Goal: Communication & Community: Answer question/provide support

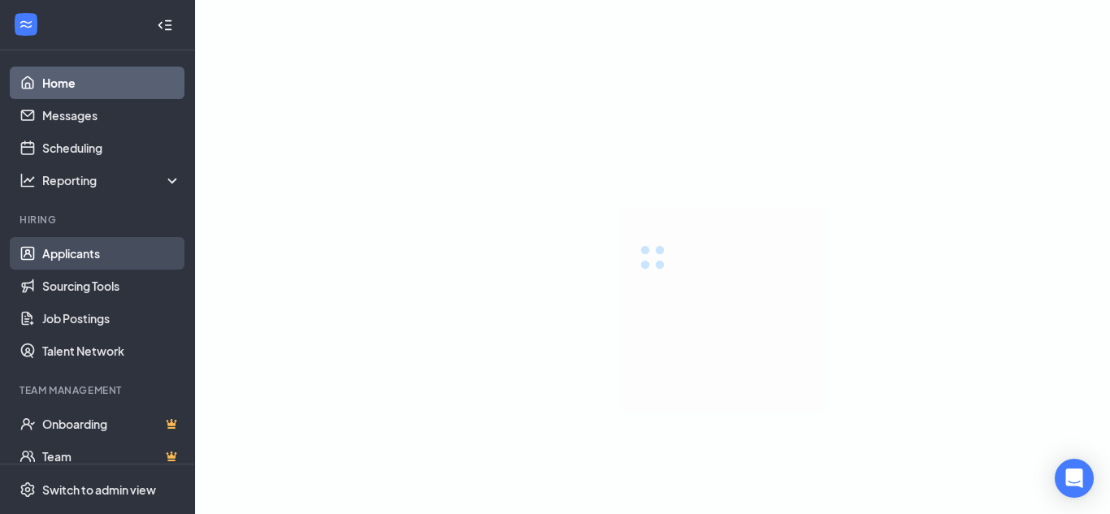
click at [76, 245] on link "Applicants" at bounding box center [111, 253] width 139 height 33
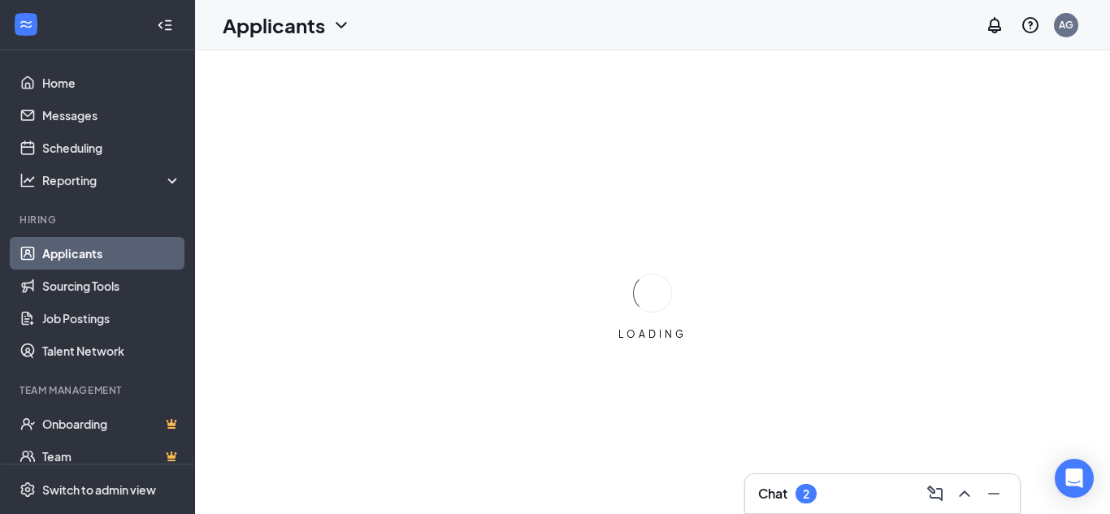
click at [803, 503] on div "Chat 2" at bounding box center [787, 494] width 59 height 20
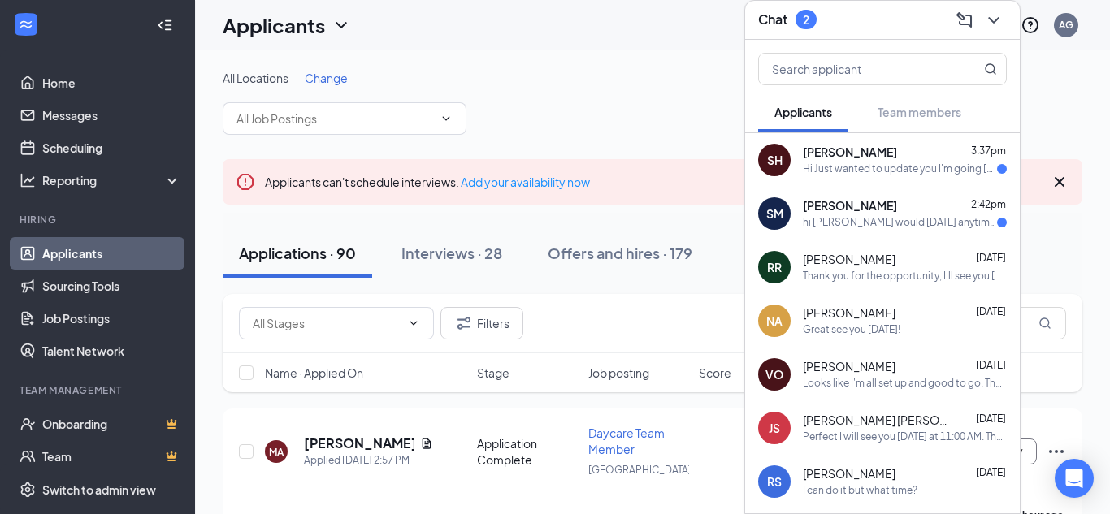
click at [874, 159] on div "Sara Haber 3:37pm" at bounding box center [905, 153] width 204 height 16
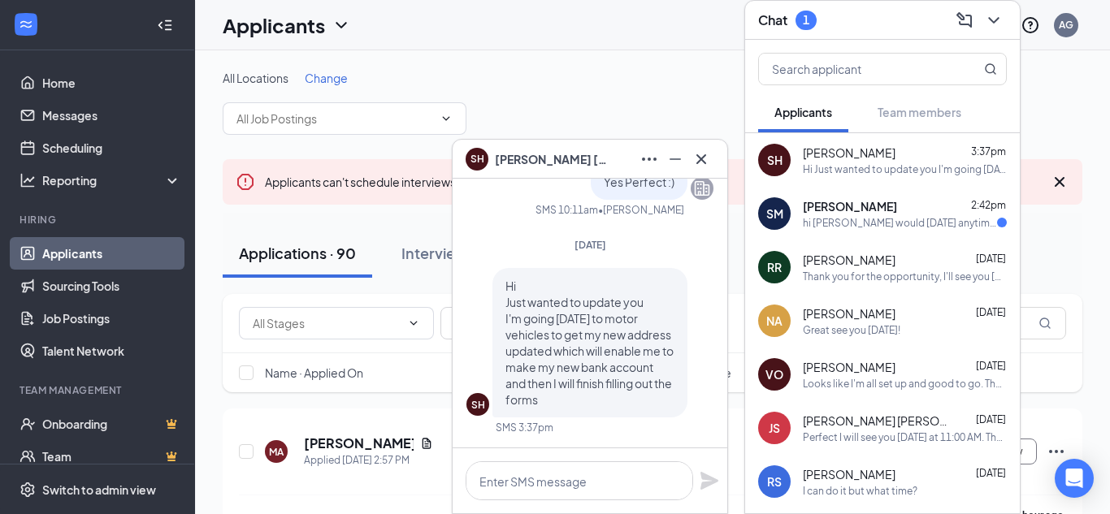
click at [858, 215] on div "Samantha Melman 2:42pm hi abe would thursday anytime after 12 be okay?" at bounding box center [905, 214] width 204 height 32
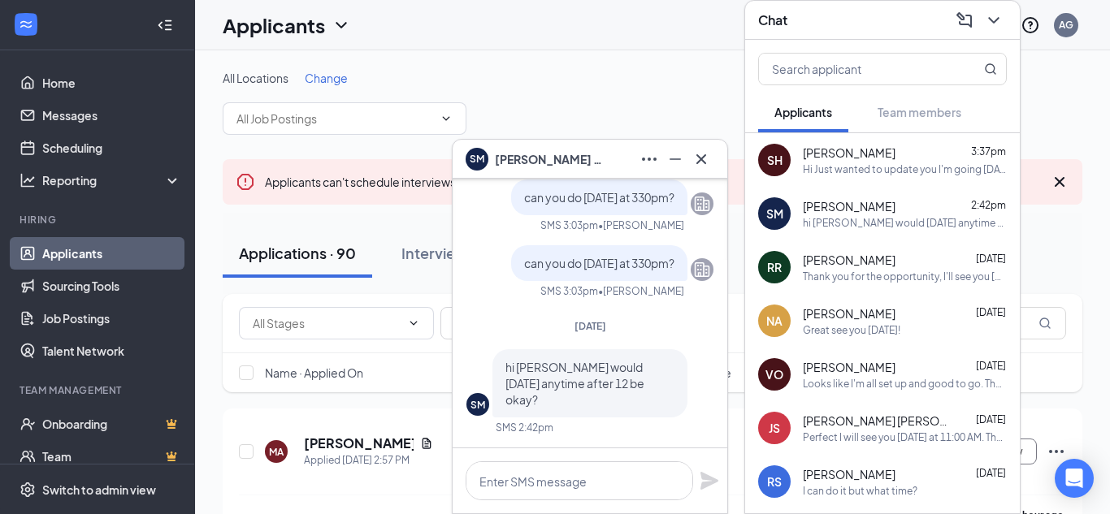
scroll to position [-273, 0]
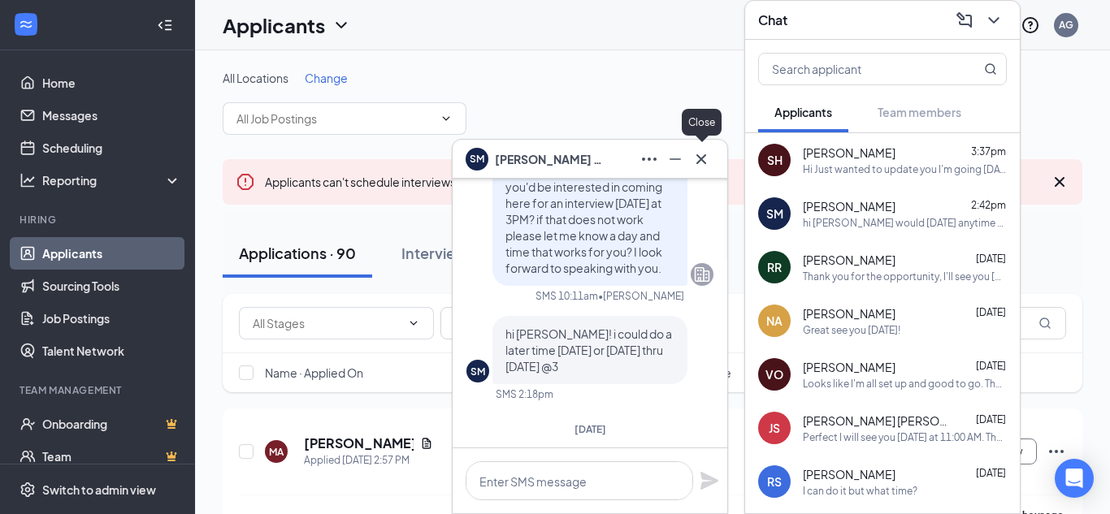
click at [701, 170] on button at bounding box center [701, 159] width 26 height 26
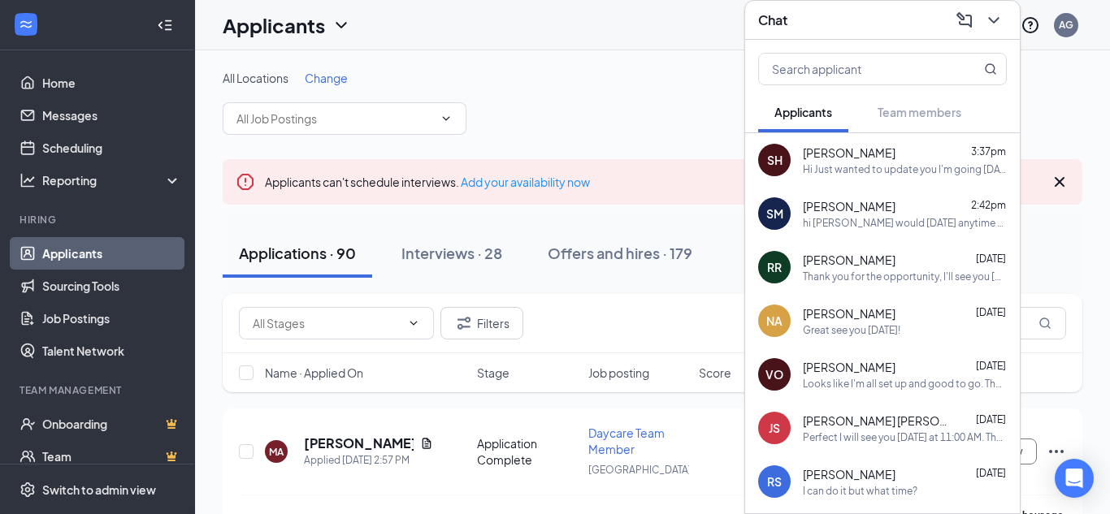
click at [687, 102] on div "All Locations Change" at bounding box center [653, 102] width 860 height 65
click at [841, 222] on div "hi [PERSON_NAME] would [DATE] anytime after 12 be okay?" at bounding box center [905, 223] width 204 height 14
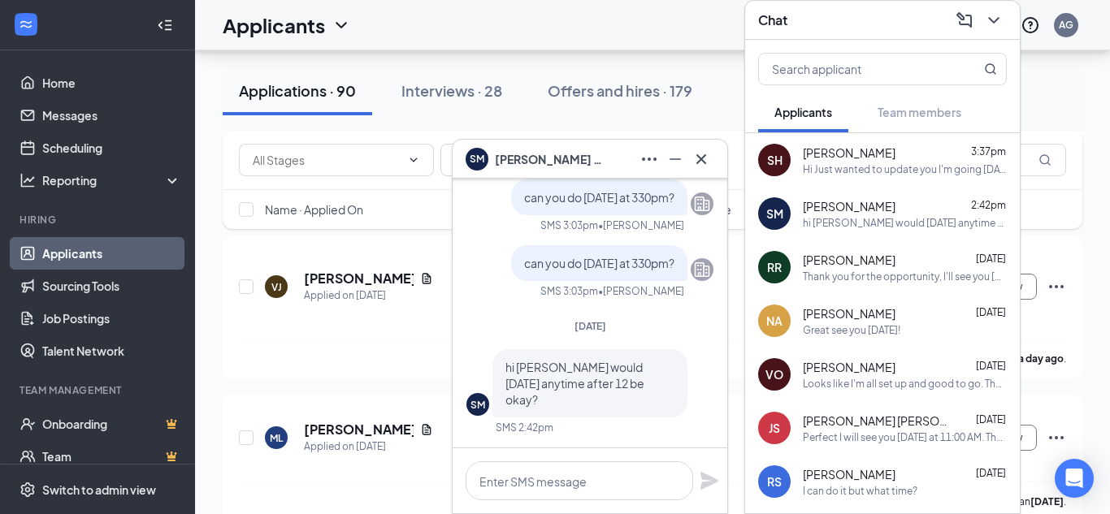
scroll to position [455, 0]
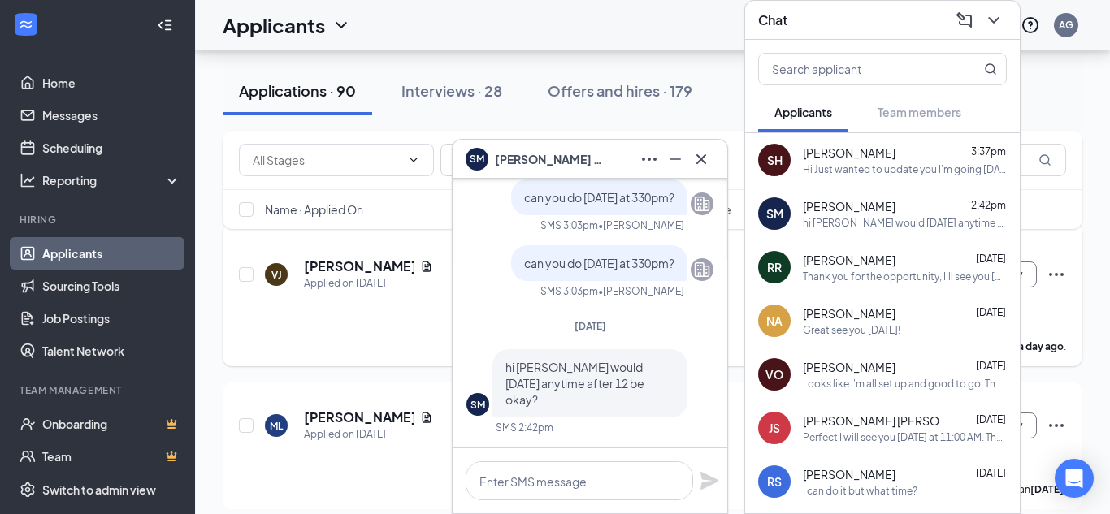
click at [413, 341] on div "Victoria Jordan has applied more than a day ago ." at bounding box center [652, 346] width 827 height 41
click at [711, 163] on button at bounding box center [701, 159] width 26 height 26
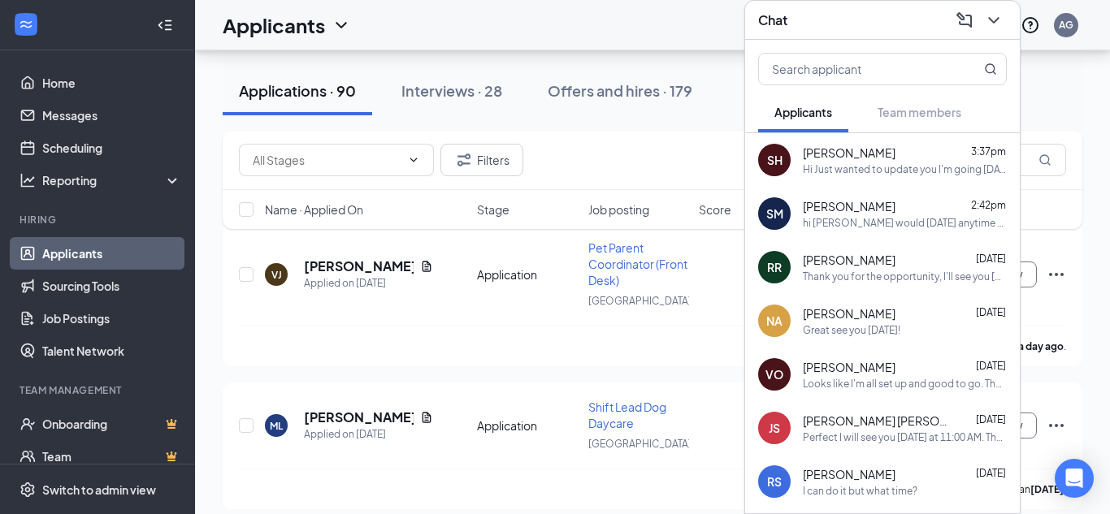
click at [702, 164] on div "Filters" at bounding box center [652, 160] width 827 height 33
click at [905, 161] on div "Sara Haber 3:37pm Hi Just wanted to update you I'm going on Wednesday to motor …" at bounding box center [905, 161] width 204 height 32
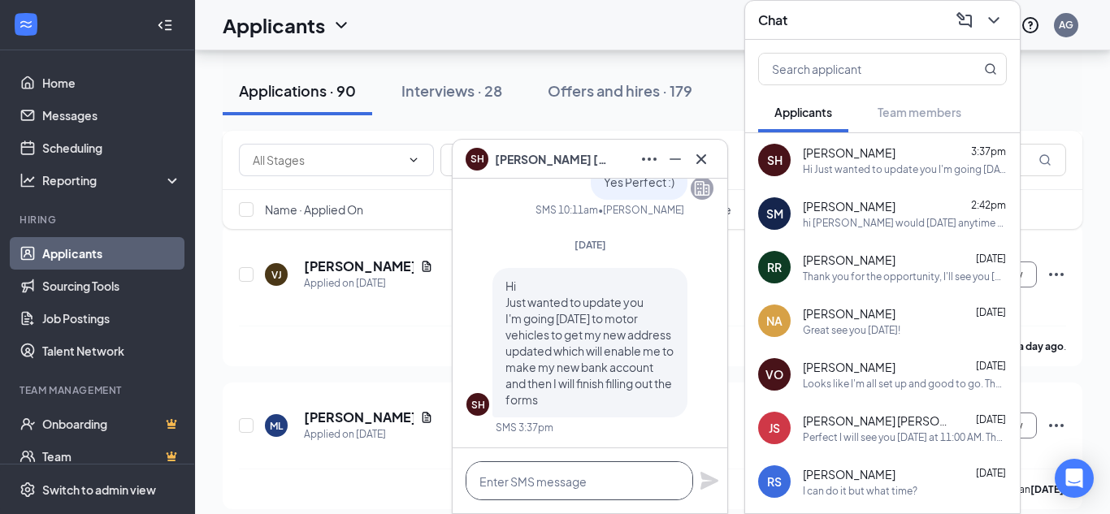
click at [610, 483] on textarea at bounding box center [580, 481] width 228 height 39
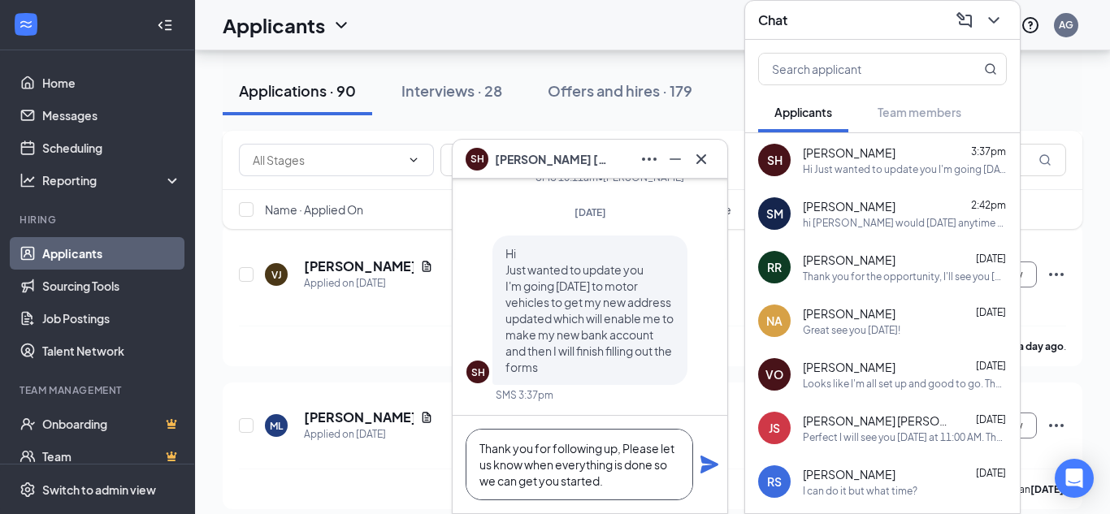
type textarea "Thank you for following up, Please let us know when everything is done so we ca…"
click at [709, 467] on icon "Plane" at bounding box center [710, 465] width 18 height 18
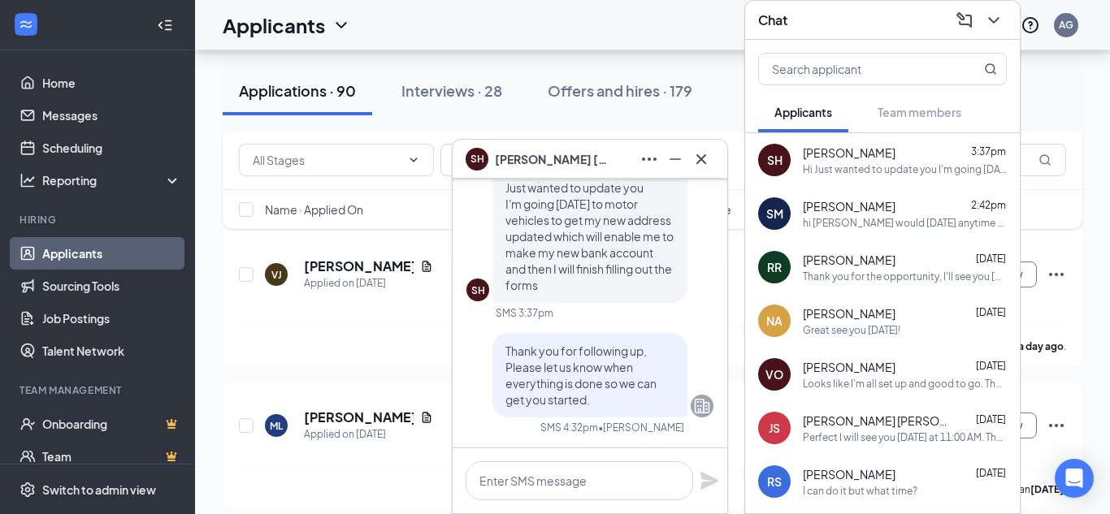
scroll to position [0, 0]
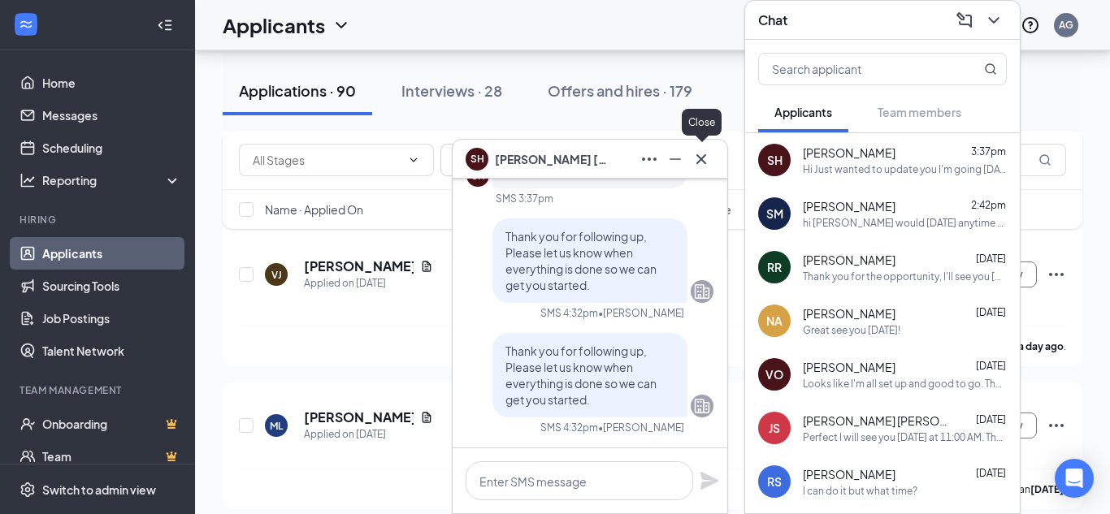
click at [706, 154] on icon "Cross" at bounding box center [702, 160] width 20 height 20
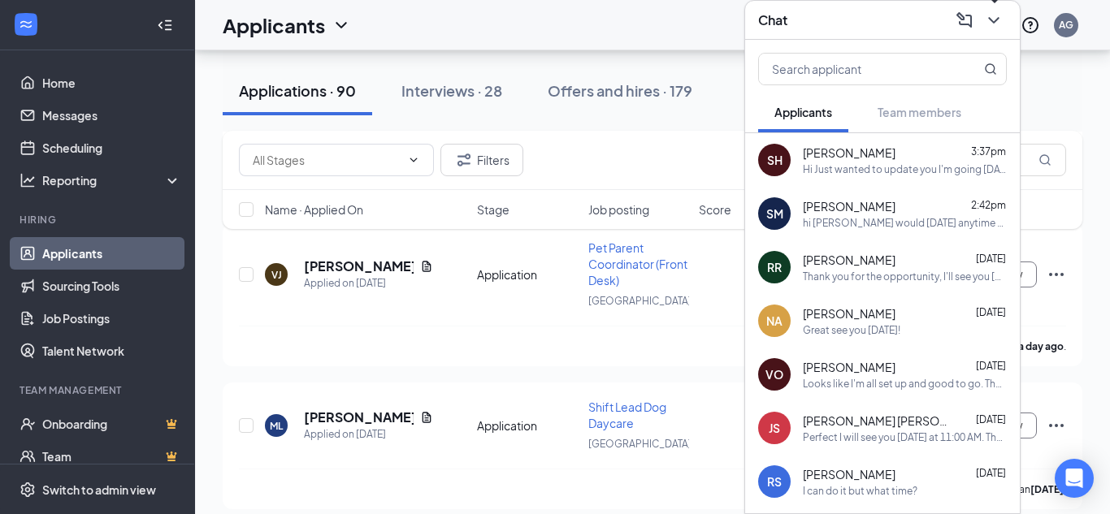
click at [996, 20] on icon "ChevronDown" at bounding box center [993, 20] width 11 height 7
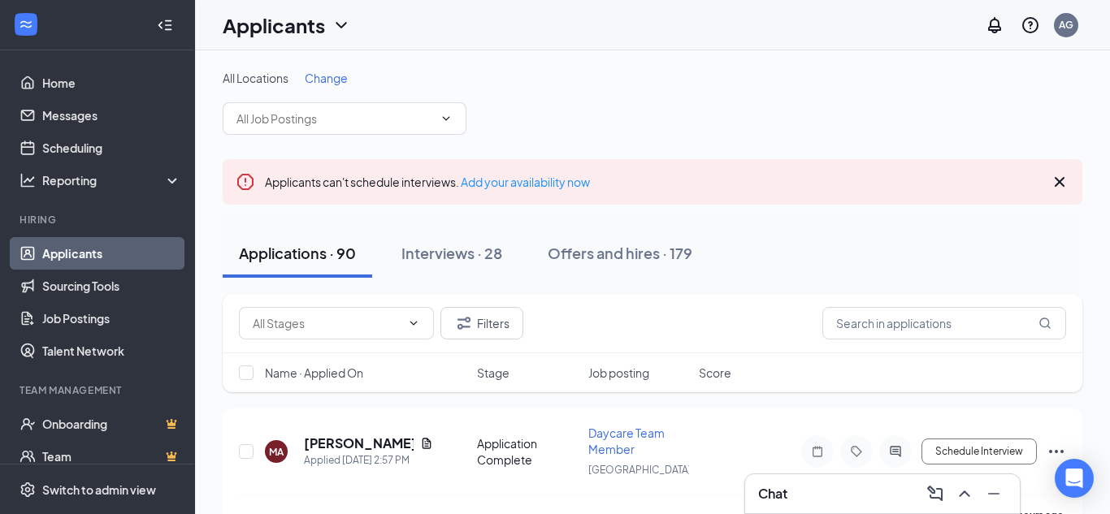
click at [782, 492] on h3 "Chat" at bounding box center [772, 494] width 29 height 18
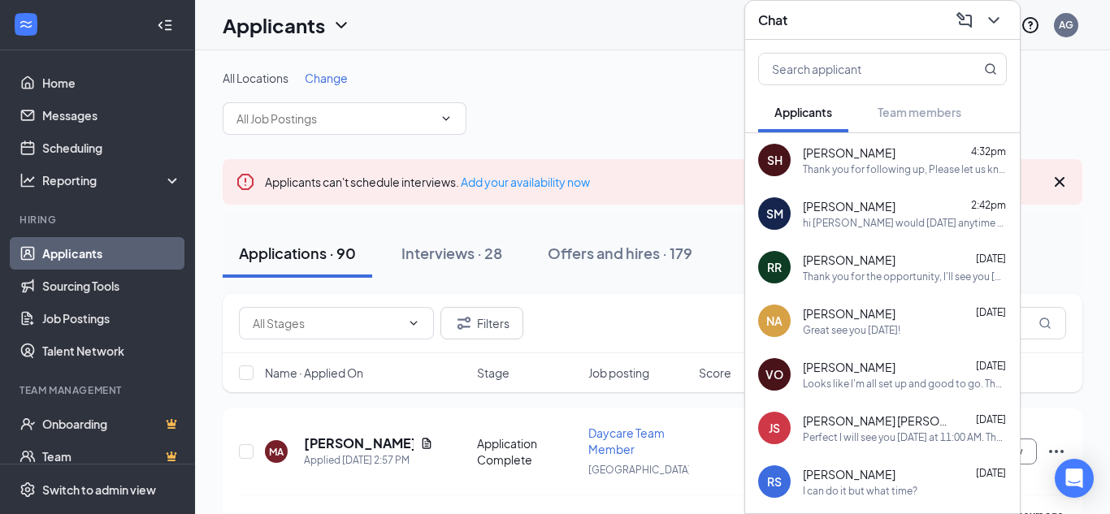
click at [996, 17] on icon "ChevronDown" at bounding box center [994, 21] width 20 height 20
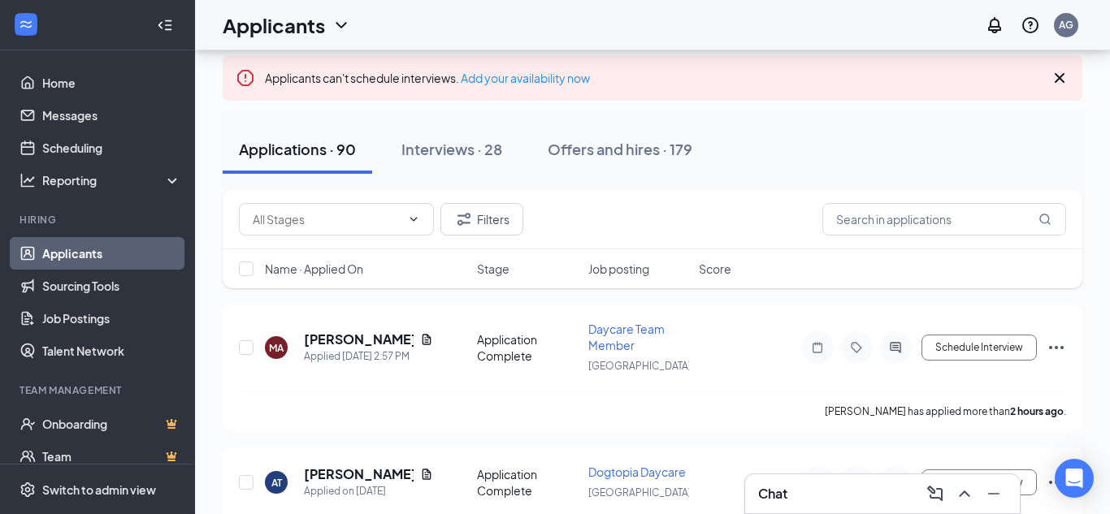
scroll to position [91, 0]
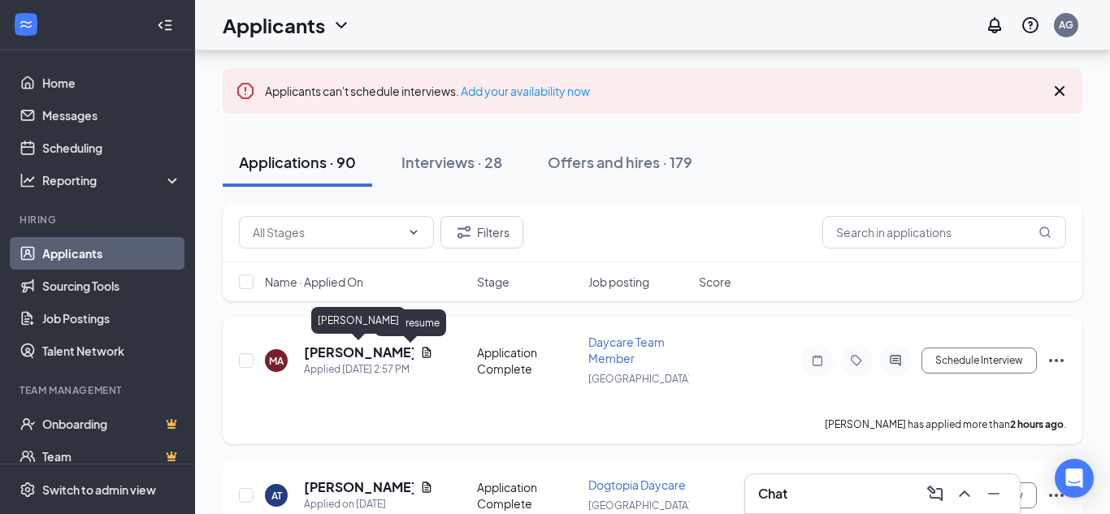
click at [373, 349] on h5 "[PERSON_NAME]" at bounding box center [359, 353] width 110 height 18
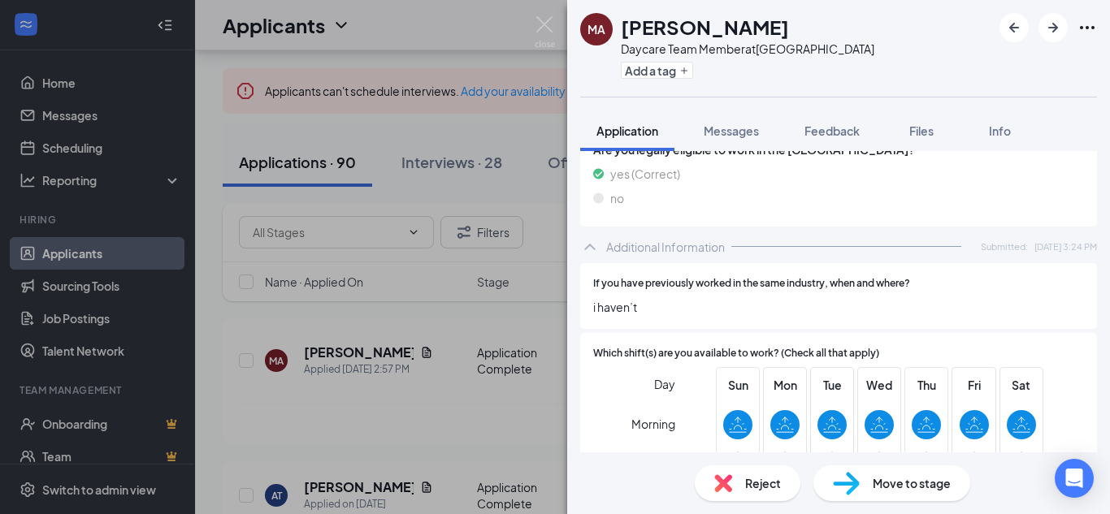
scroll to position [278, 0]
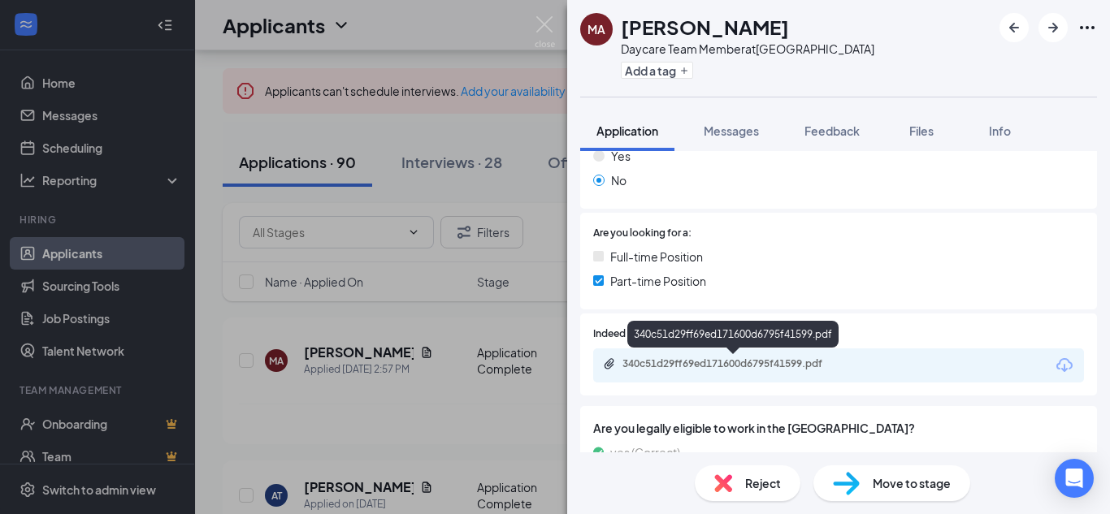
click at [742, 363] on div "340c51d29ff69ed171600d6795f41599.pdf" at bounding box center [737, 364] width 228 height 13
